Goal: Find specific page/section: Find specific page/section

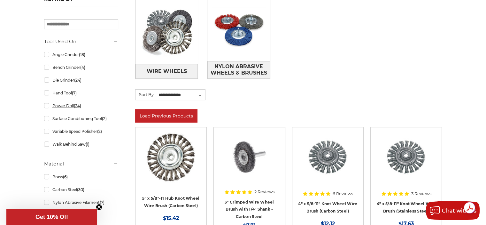
click at [49, 104] on link "Power Drill (24)" at bounding box center [81, 105] width 74 height 11
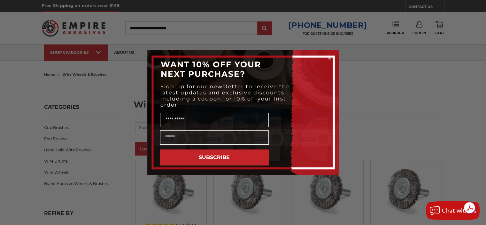
click at [327, 60] on circle "Close dialog" at bounding box center [329, 58] width 6 height 6
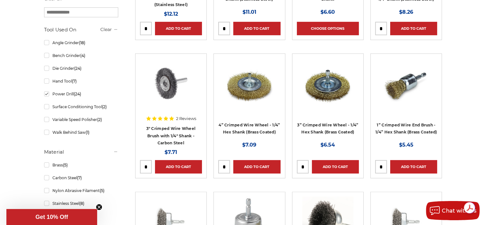
scroll to position [256, 0]
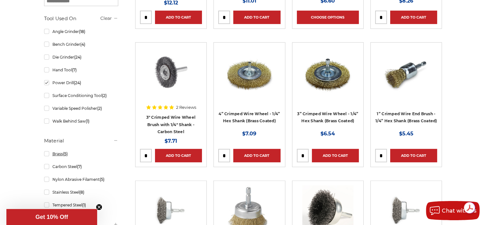
click at [49, 154] on link "Brass (5)" at bounding box center [81, 153] width 74 height 11
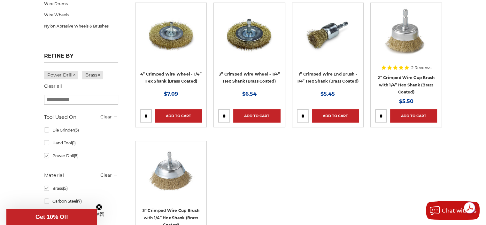
scroll to position [160, 0]
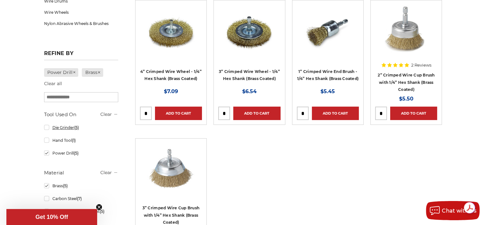
click at [48, 126] on link "Die Grinder (5)" at bounding box center [81, 127] width 74 height 11
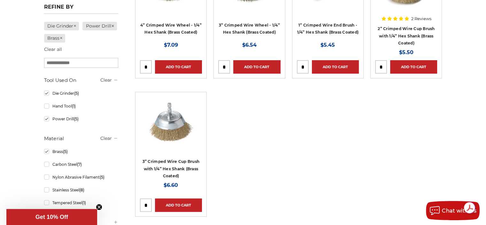
scroll to position [224, 0]
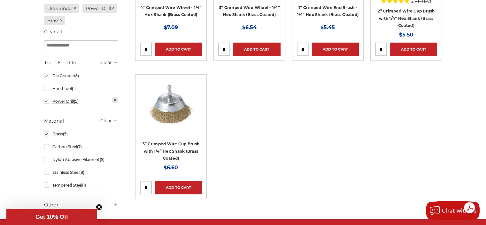
click at [45, 102] on link "Power Drill (5)" at bounding box center [81, 101] width 74 height 11
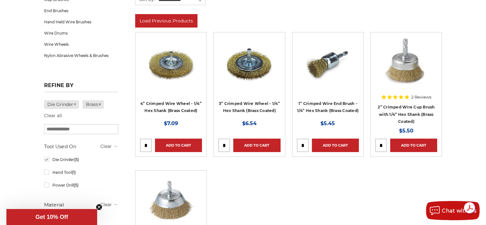
scroll to position [192, 0]
